Goal: Find specific page/section: Find specific page/section

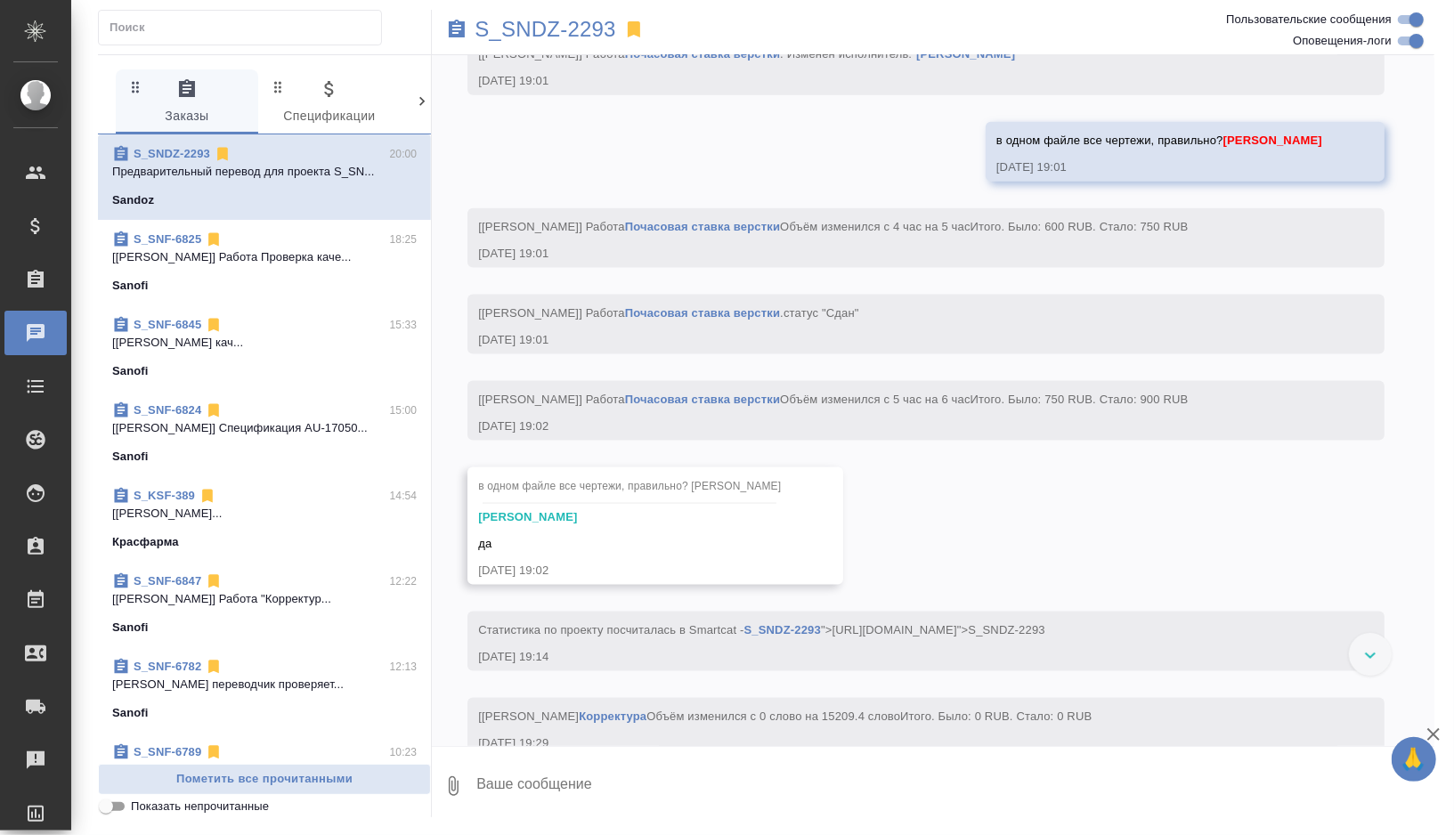
scroll to position [31940, 0]
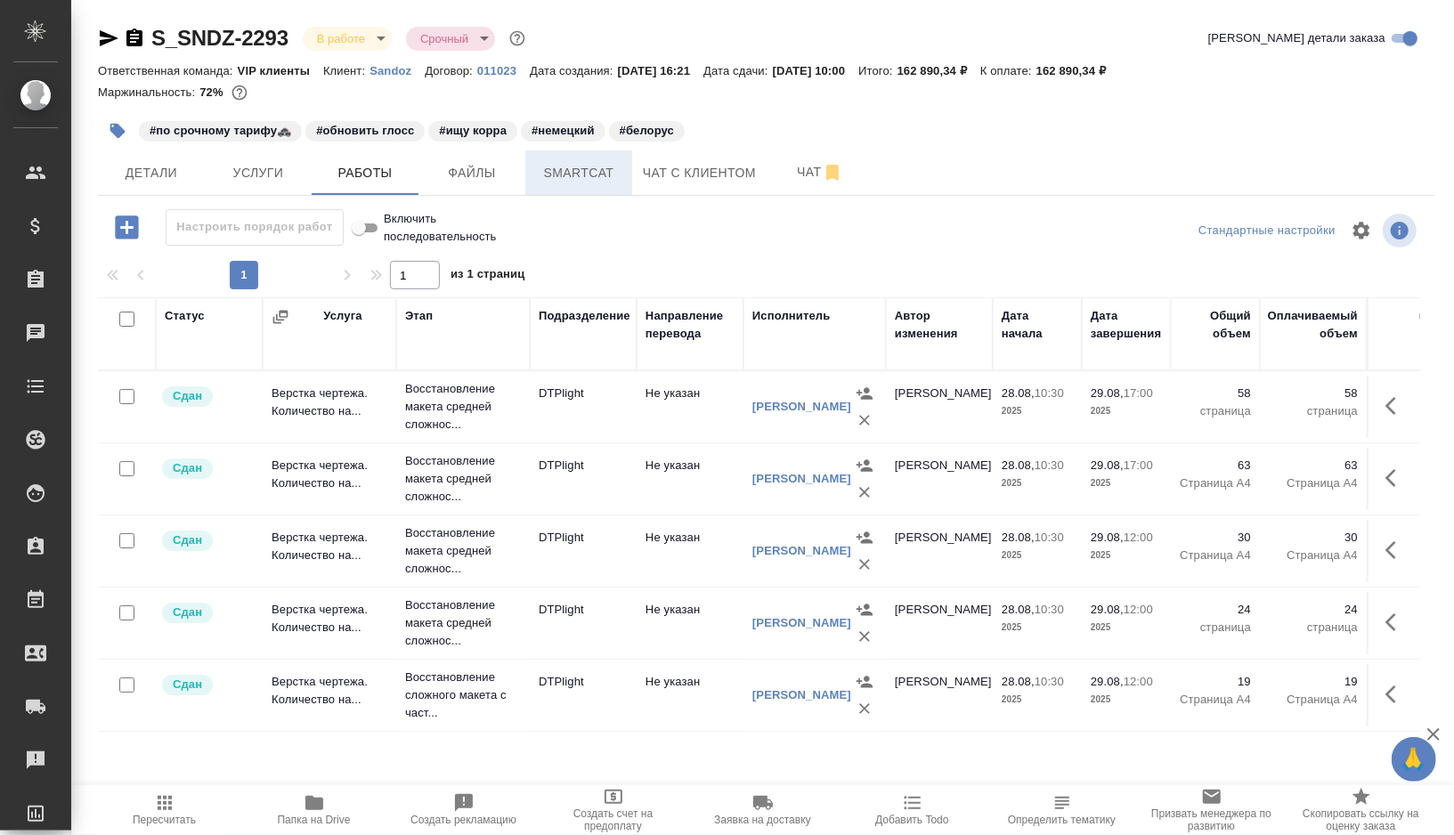
click at [603, 173] on span "Smartcat" at bounding box center [578, 173] width 85 height 22
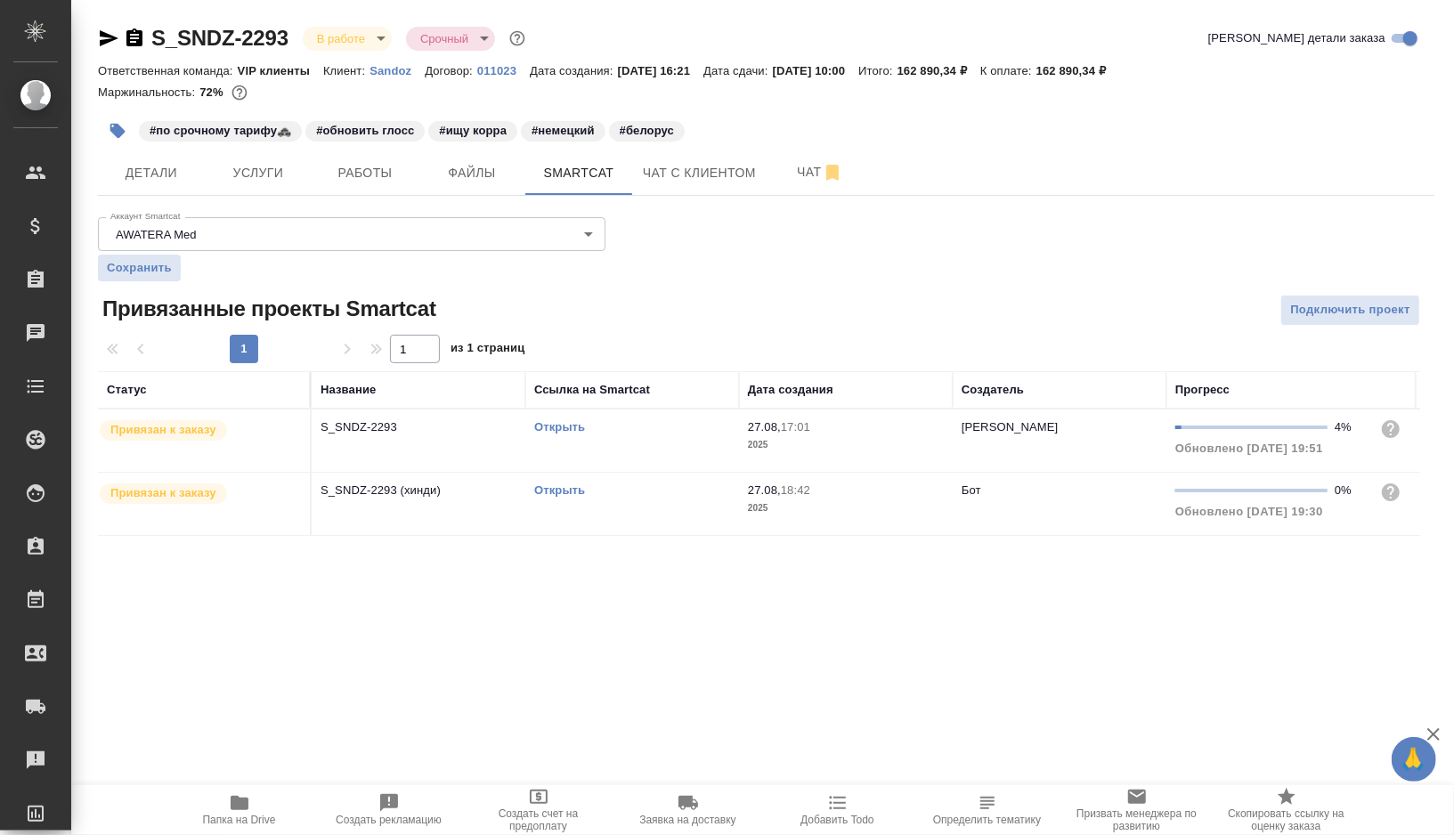
click at [568, 425] on link "Открыть" at bounding box center [559, 426] width 51 height 13
